Goal: Task Accomplishment & Management: Use online tool/utility

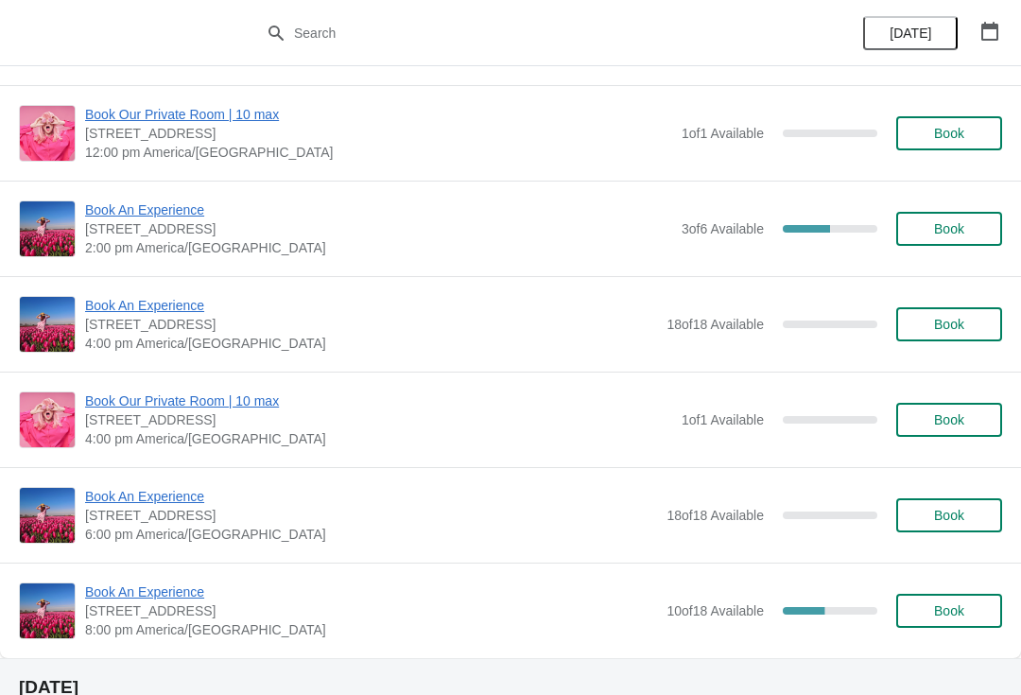
scroll to position [287, 0]
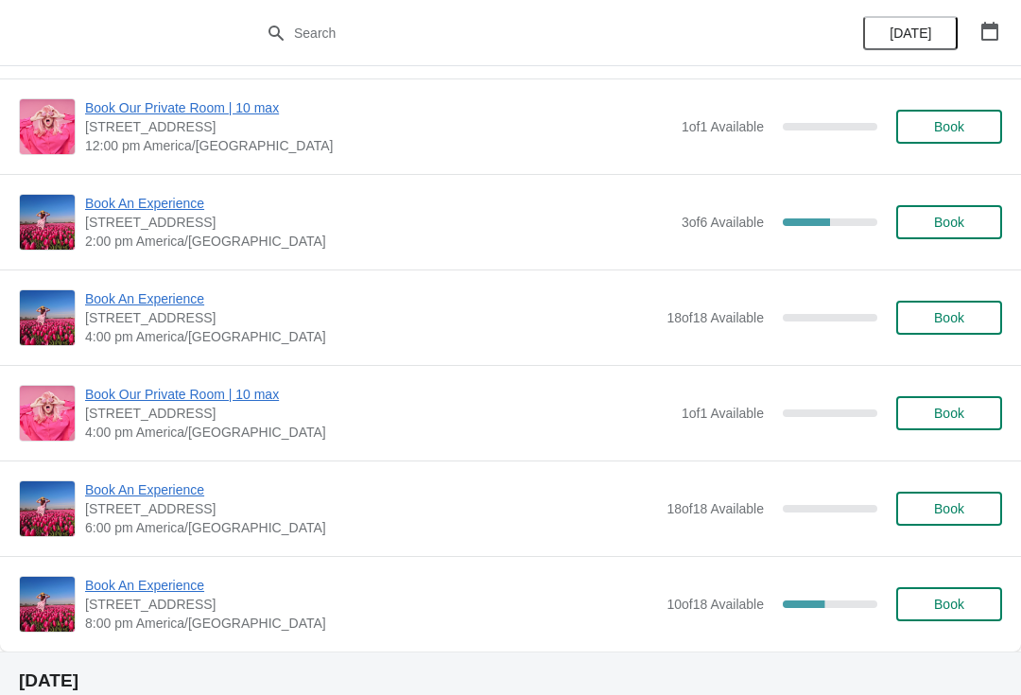
click at [91, 198] on span "Book An Experience" at bounding box center [378, 203] width 587 height 19
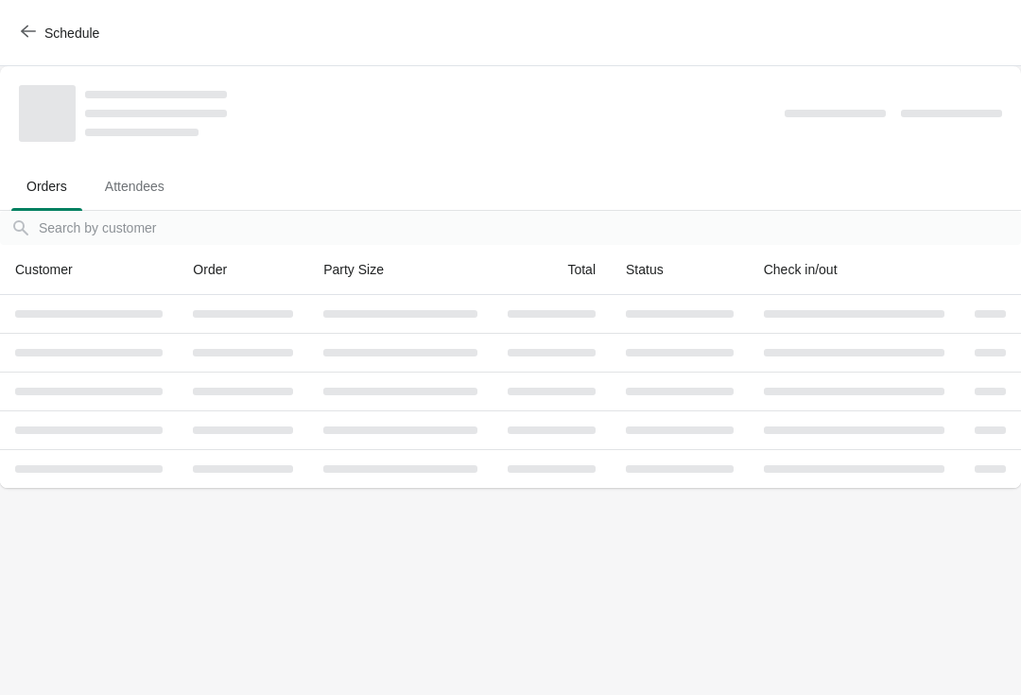
scroll to position [0, 0]
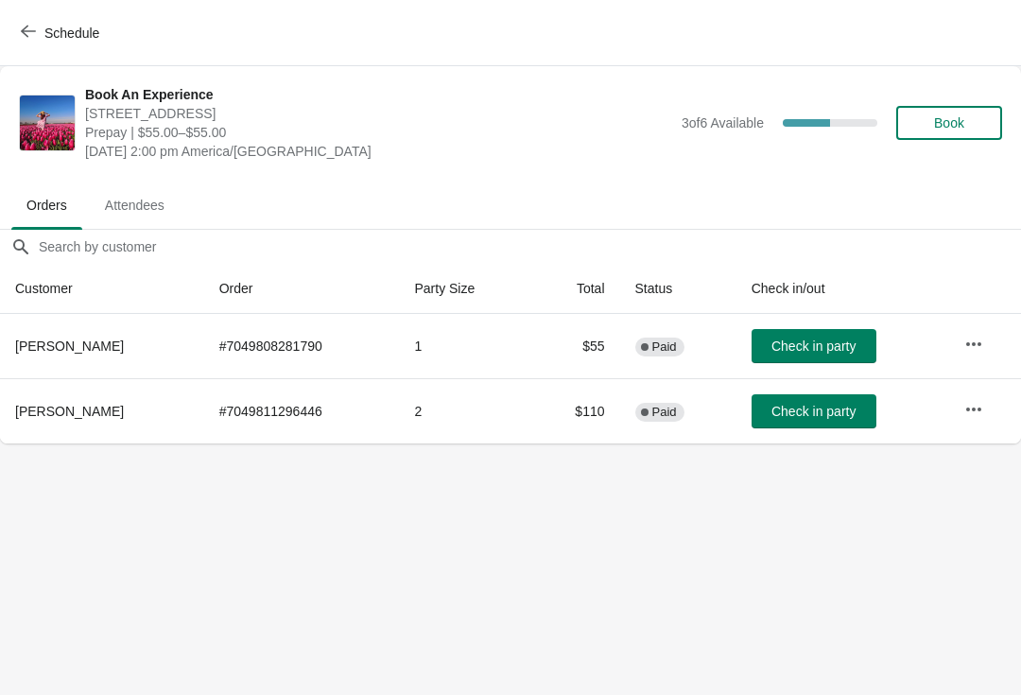
click at [986, 421] on button "button" at bounding box center [974, 409] width 34 height 34
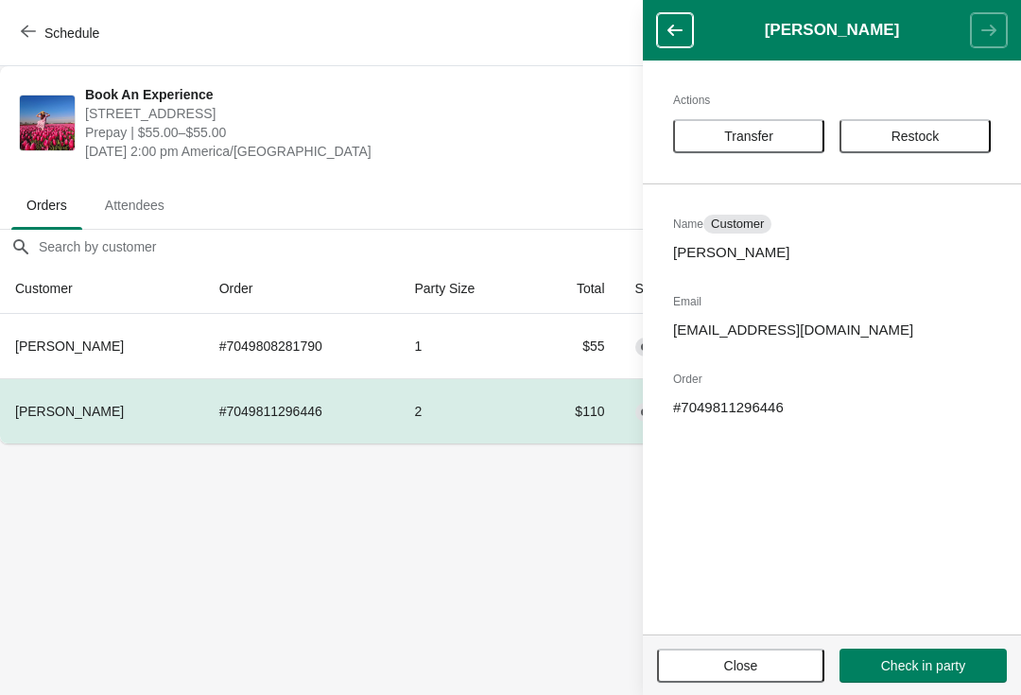
click at [740, 147] on button "Transfer" at bounding box center [748, 136] width 151 height 34
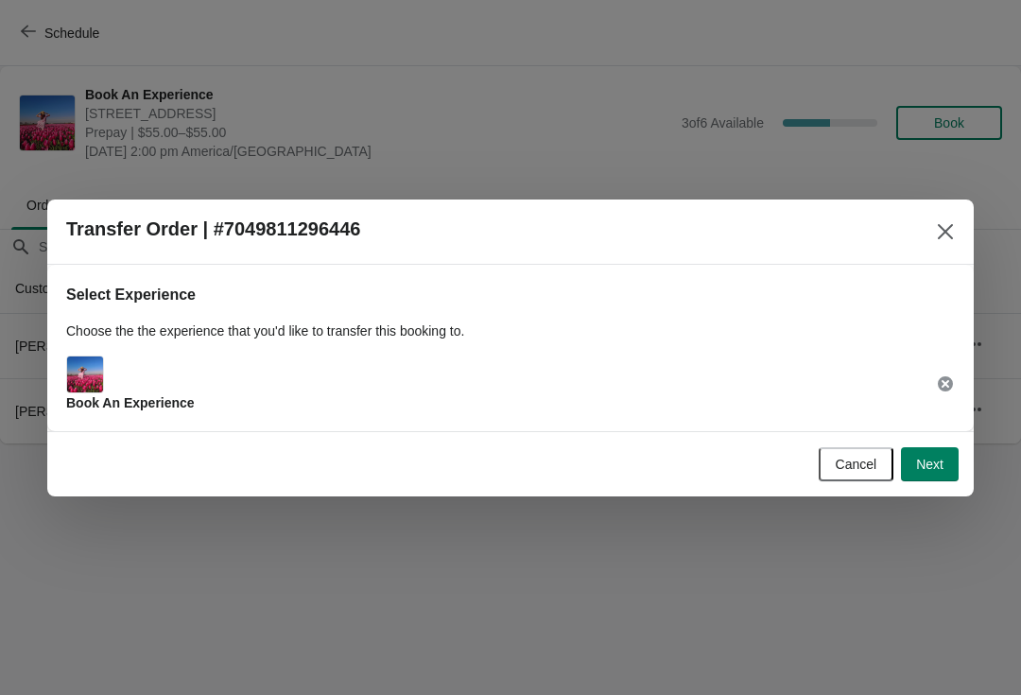
click at [933, 457] on span "Next" at bounding box center [929, 464] width 27 height 15
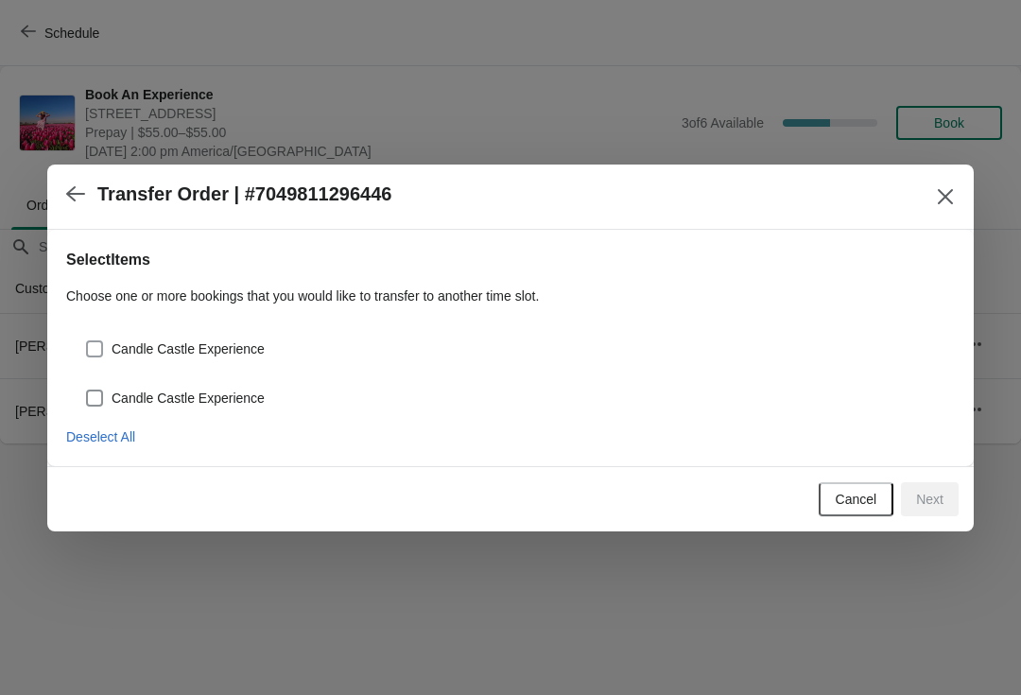
click at [99, 356] on span at bounding box center [94, 348] width 17 height 17
click at [87, 341] on input "Candle Castle Experience" at bounding box center [86, 340] width 1 height 1
checkbox input "true"
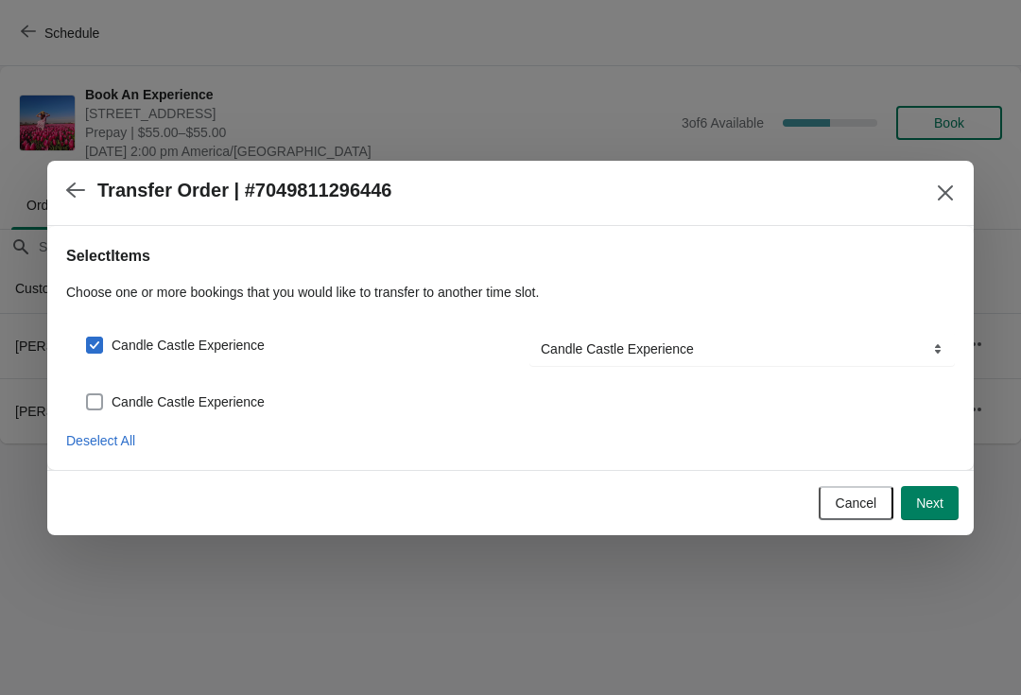
click at [102, 404] on span at bounding box center [94, 401] width 17 height 17
click at [87, 394] on input "Candle Castle Experience" at bounding box center [86, 393] width 1 height 1
checkbox input "true"
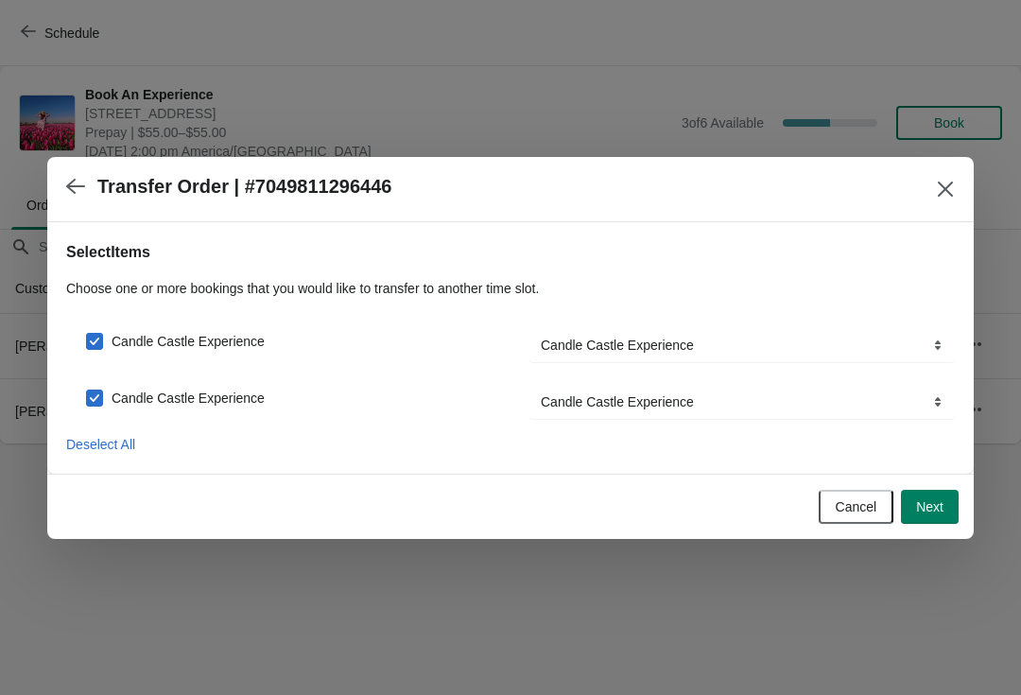
click at [934, 505] on span "Next" at bounding box center [929, 506] width 27 height 15
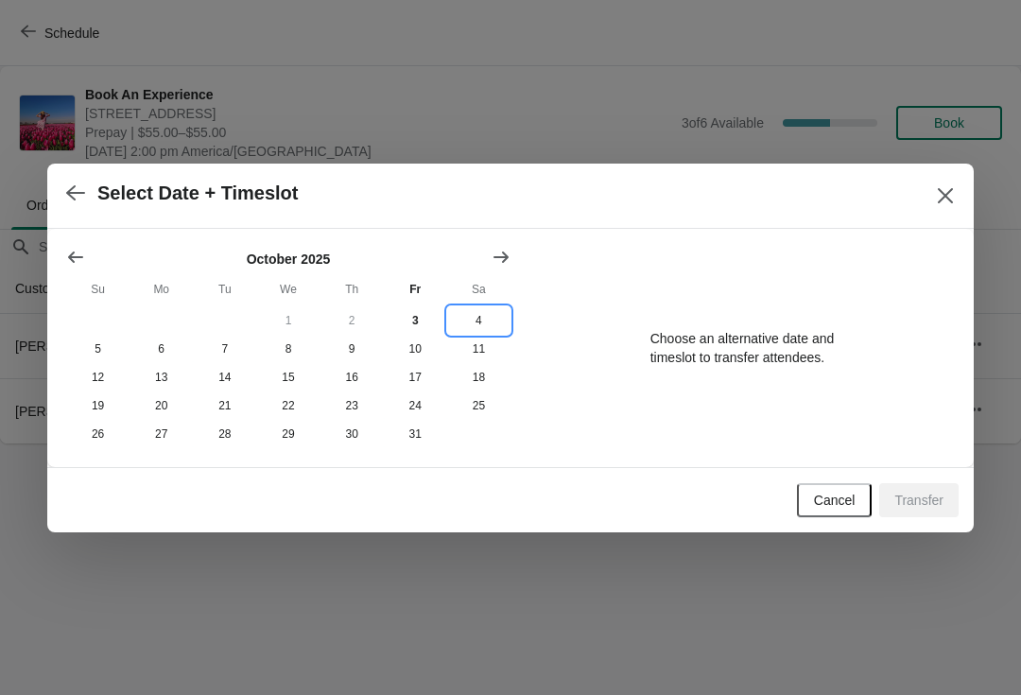
click at [484, 332] on button "4" at bounding box center [478, 320] width 63 height 28
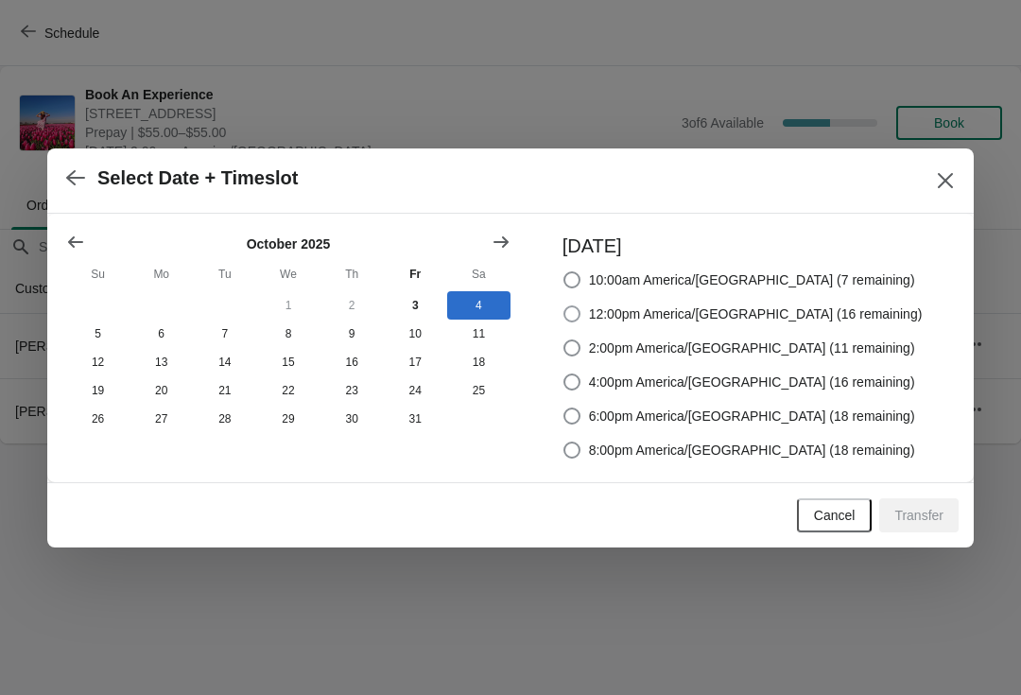
click at [629, 301] on label "12:00pm America/[GEOGRAPHIC_DATA] (16 remaining)" at bounding box center [743, 314] width 360 height 26
click at [565, 305] on input "12:00pm America/[GEOGRAPHIC_DATA] (16 remaining)" at bounding box center [564, 305] width 1 height 1
radio input "true"
click at [896, 523] on span "Transfer" at bounding box center [919, 515] width 49 height 15
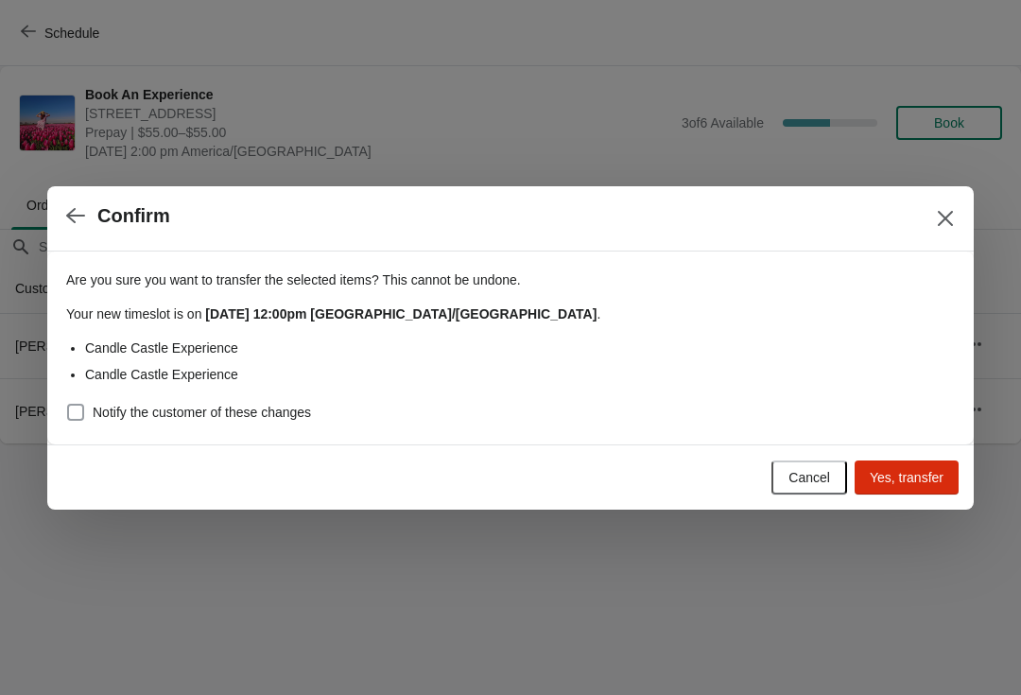
click at [98, 406] on span "Notify the customer of these changes" at bounding box center [202, 412] width 218 height 19
click at [68, 405] on input "Notify the customer of these changes" at bounding box center [67, 404] width 1 height 1
checkbox input "true"
click at [917, 487] on button "Yes, transfer" at bounding box center [907, 478] width 104 height 34
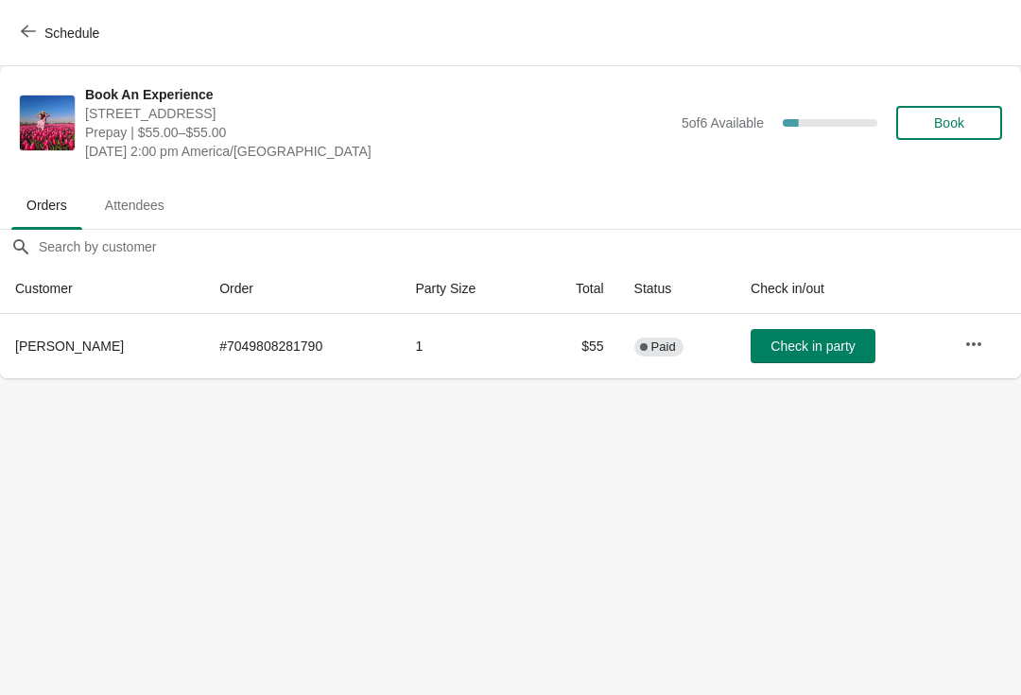
click at [970, 357] on button "button" at bounding box center [974, 344] width 34 height 34
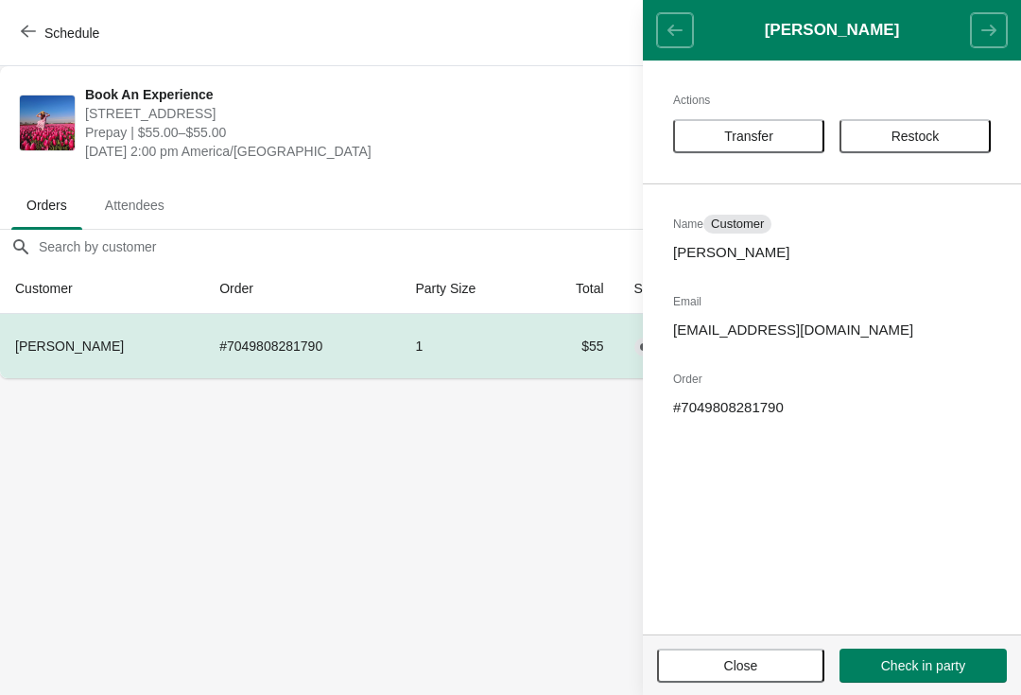
click at [748, 120] on button "Transfer" at bounding box center [748, 136] width 151 height 34
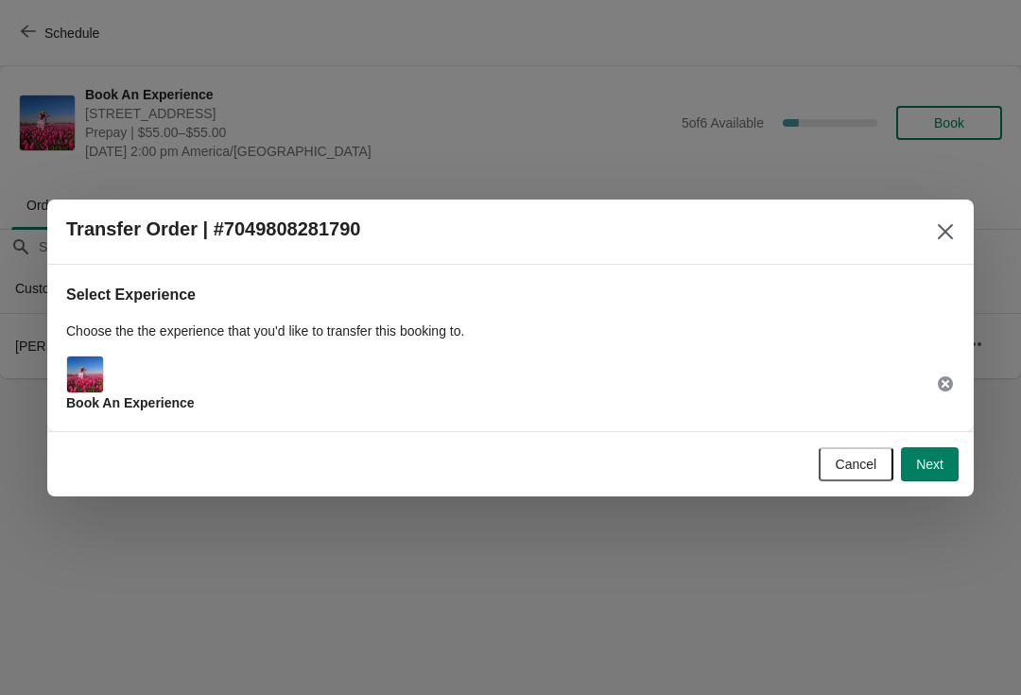
click at [923, 465] on span "Next" at bounding box center [929, 464] width 27 height 15
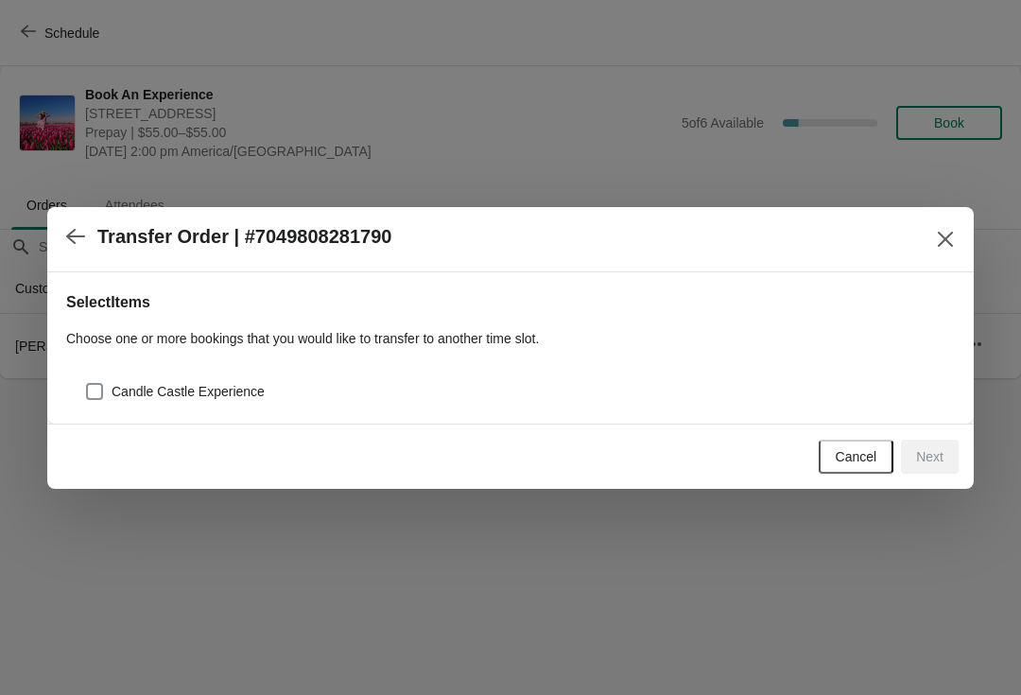
click at [94, 383] on span at bounding box center [94, 391] width 17 height 17
click at [87, 383] on input "Candle Castle Experience" at bounding box center [86, 383] width 1 height 1
checkbox input "true"
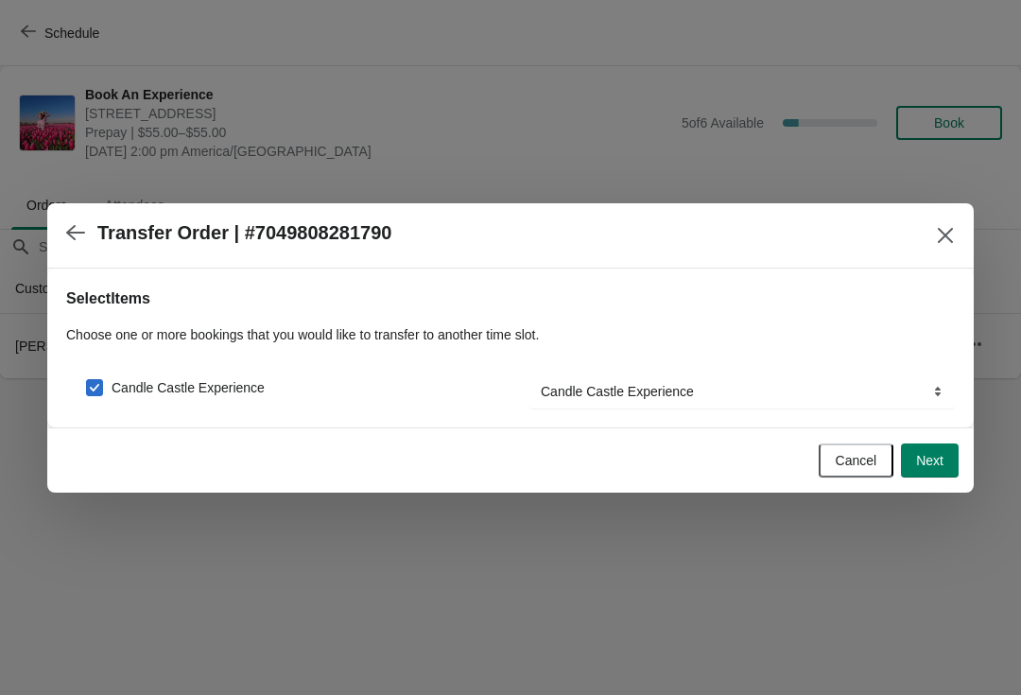
click at [914, 460] on button "Next" at bounding box center [930, 461] width 58 height 34
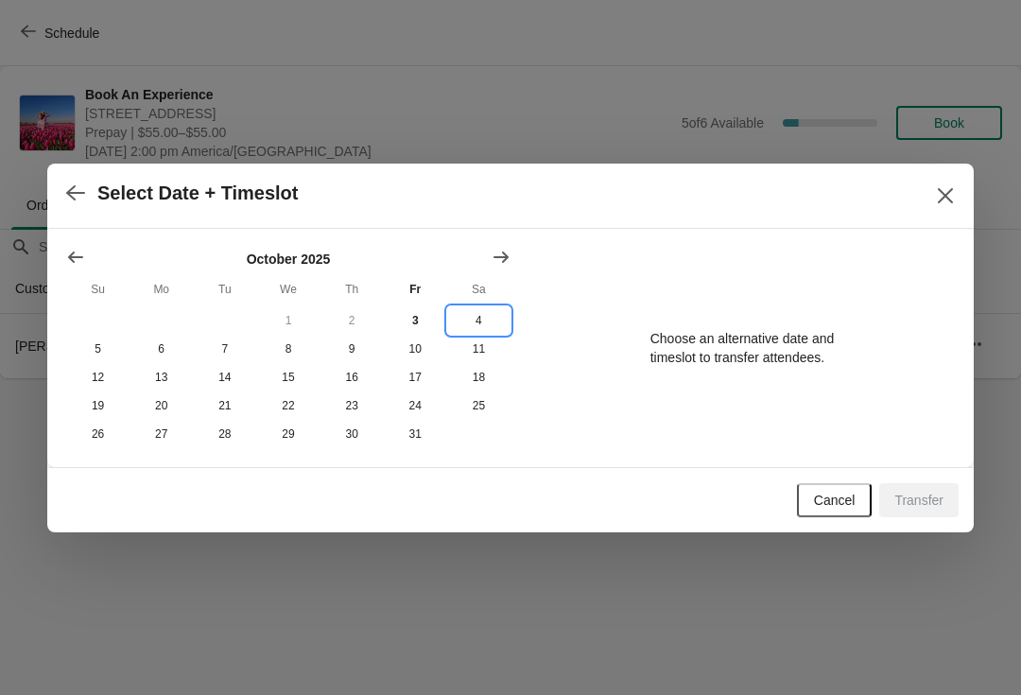
click at [499, 320] on button "4" at bounding box center [478, 320] width 63 height 28
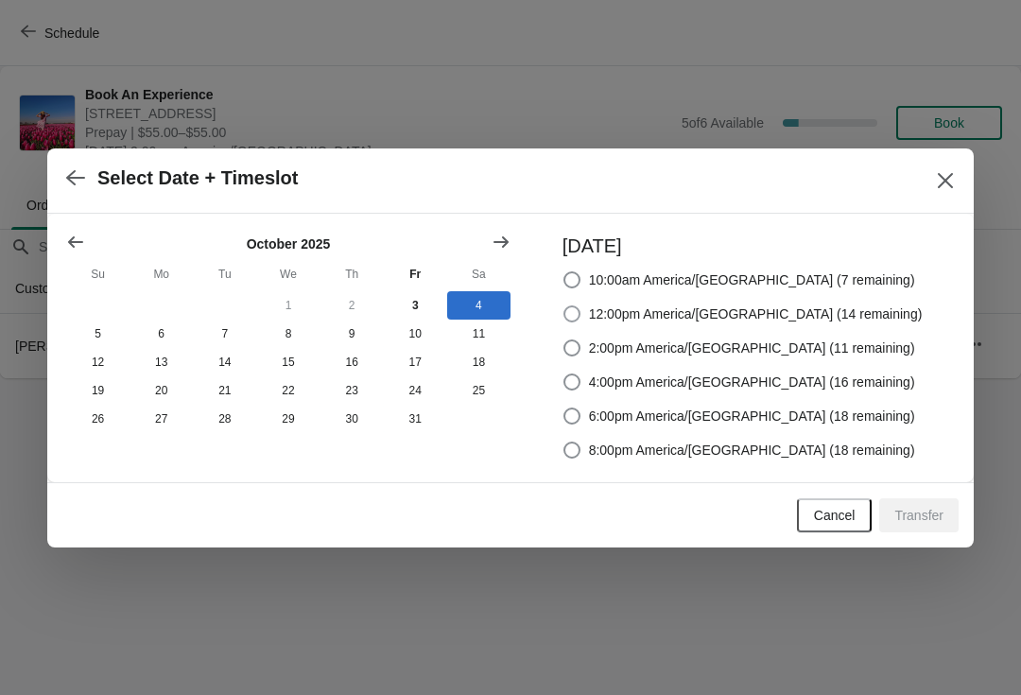
click at [582, 322] on span at bounding box center [572, 314] width 19 height 19
click at [565, 306] on input "12:00pm America/[GEOGRAPHIC_DATA] (14 remaining)" at bounding box center [564, 305] width 1 height 1
radio input "true"
click at [923, 523] on span "Transfer" at bounding box center [919, 515] width 49 height 15
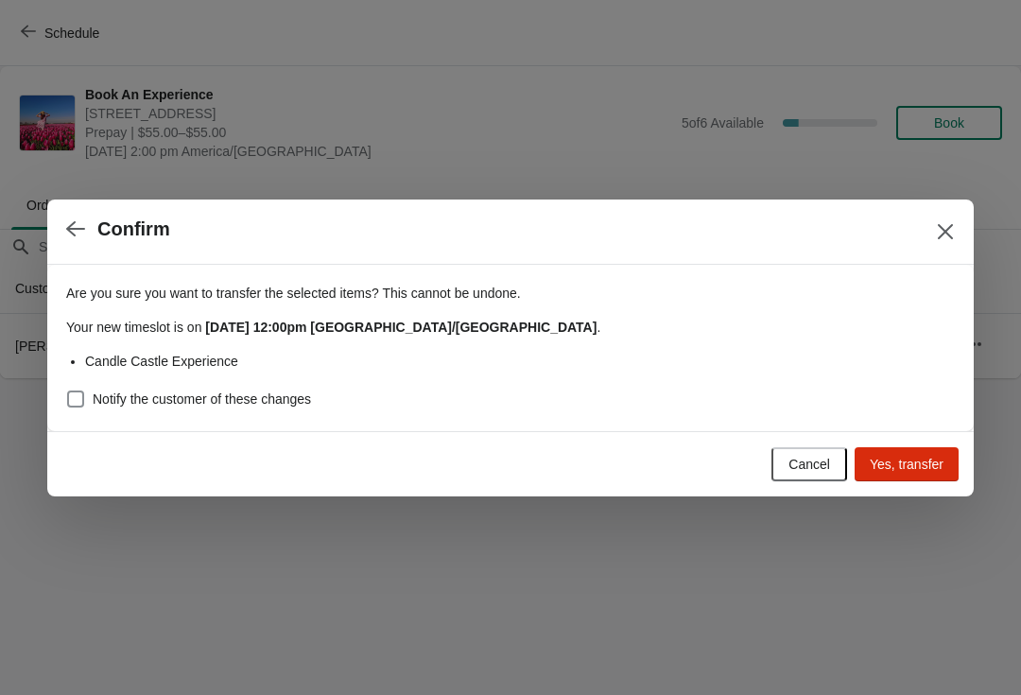
click at [83, 386] on label "Notify the customer of these changes" at bounding box center [188, 399] width 245 height 26
click at [68, 391] on input "Notify the customer of these changes" at bounding box center [67, 391] width 1 height 1
checkbox input "true"
click at [910, 473] on button "Yes, transfer" at bounding box center [907, 464] width 104 height 34
